Goal: Task Accomplishment & Management: Manage account settings

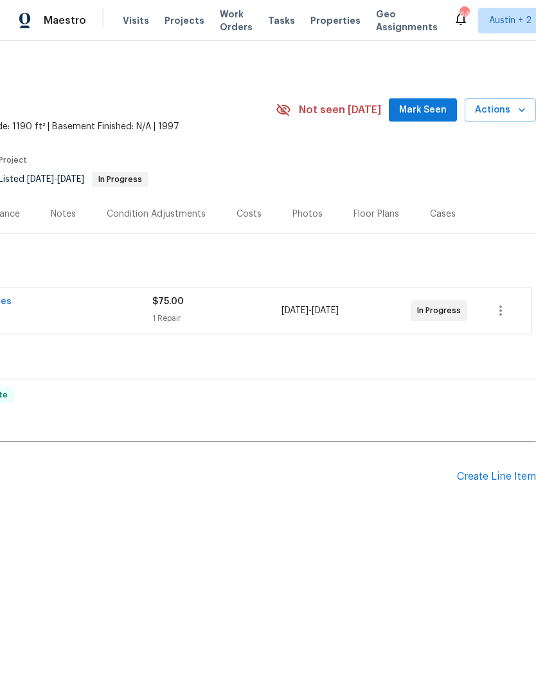
scroll to position [0, 190]
click at [301, 204] on div "Photos" at bounding box center [307, 214] width 61 height 38
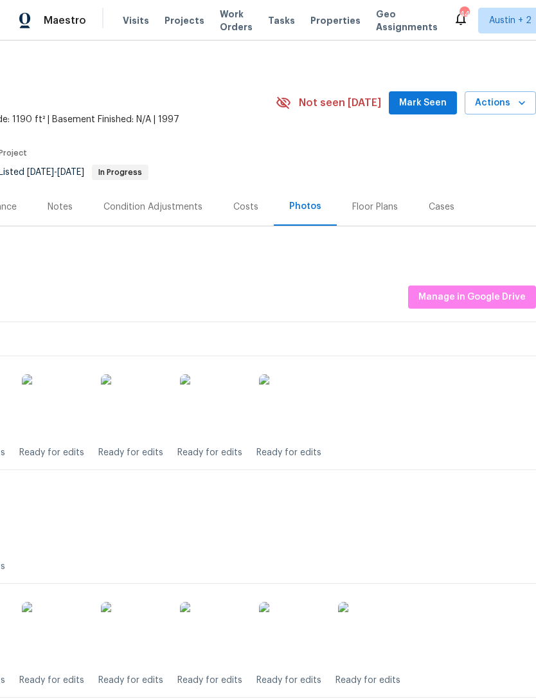
scroll to position [7, 190]
click at [475, 299] on span "Manage in Google Drive" at bounding box center [472, 297] width 107 height 16
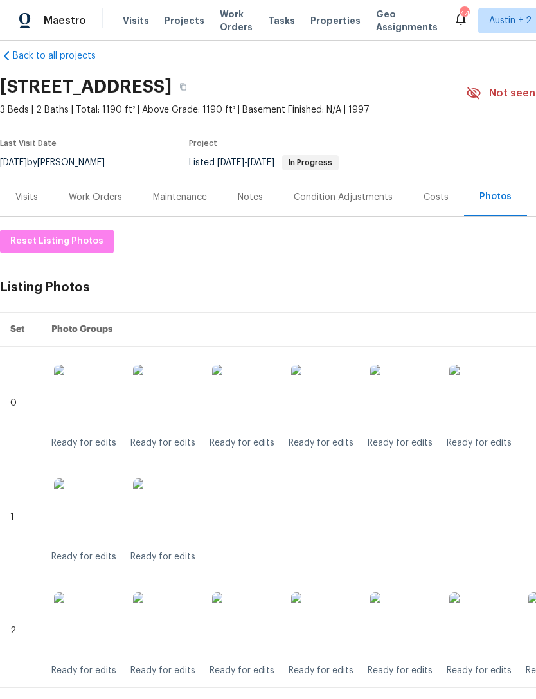
scroll to position [17, 0]
click at [37, 239] on span "Reset Listing Photos" at bounding box center [56, 241] width 93 height 16
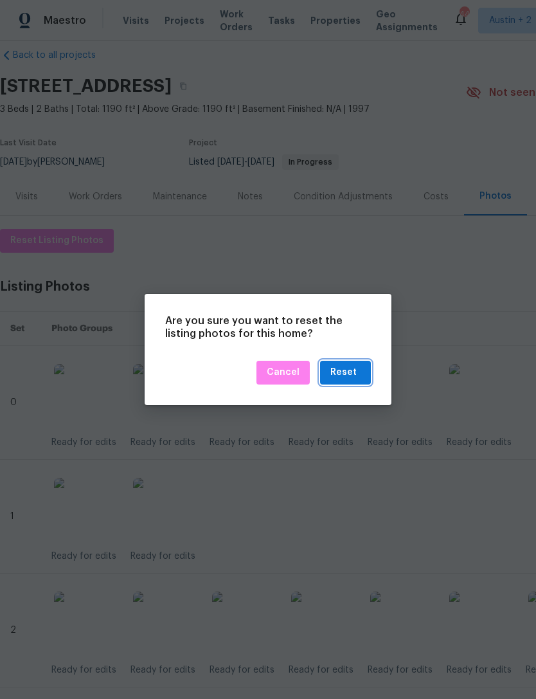
click at [350, 367] on div "Reset" at bounding box center [344, 373] width 26 height 16
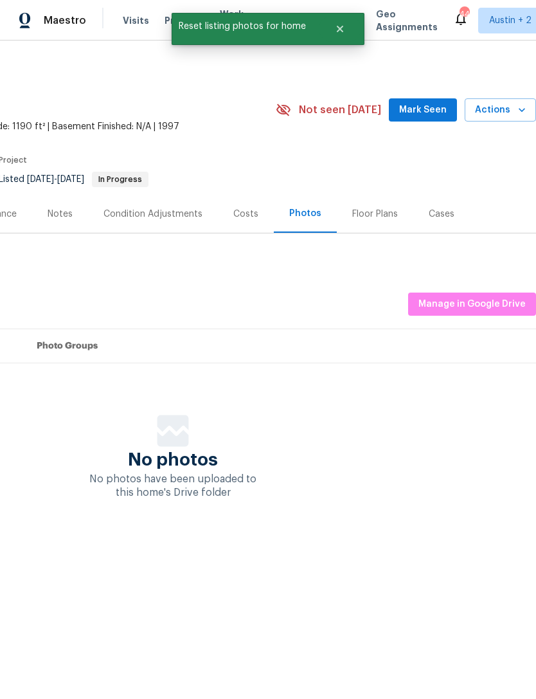
scroll to position [0, 190]
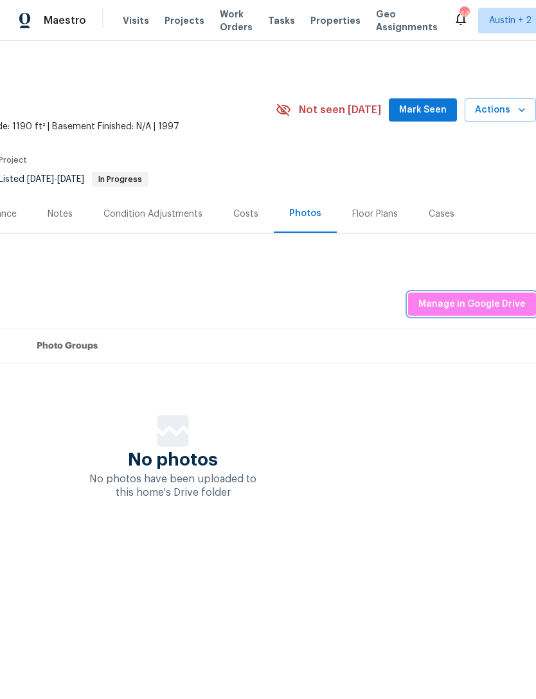
click at [491, 304] on span "Manage in Google Drive" at bounding box center [472, 304] width 107 height 16
click at [489, 303] on span "Manage in Google Drive" at bounding box center [472, 304] width 107 height 16
